Goal: Task Accomplishment & Management: Use online tool/utility

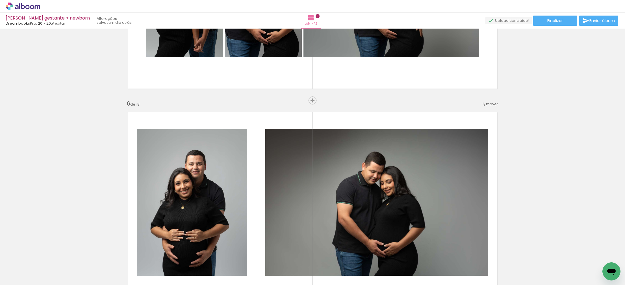
scroll to position [0, 1038]
